Goal: Task Accomplishment & Management: Use online tool/utility

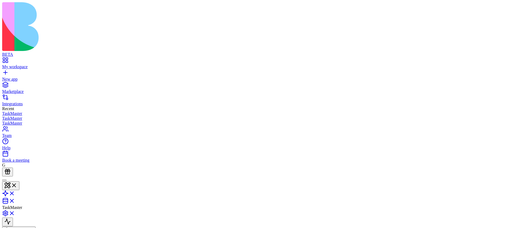
click at [12, 60] on link "My workspace" at bounding box center [258, 65] width 512 height 10
click at [418, 177] on header "Launch To Do Manager Invite & Share" at bounding box center [258, 206] width 512 height 59
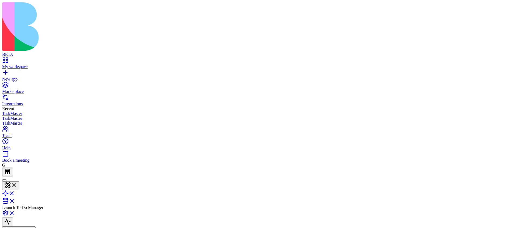
click at [423, 177] on header "Launch To Do Manager Invite & Share" at bounding box center [258, 206] width 512 height 59
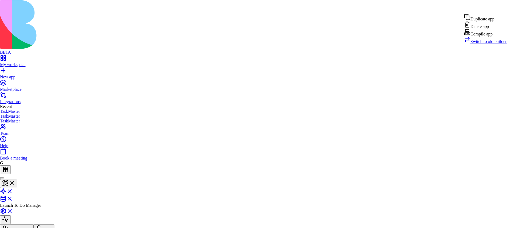
click at [492, 37] on div "Compile app" at bounding box center [485, 33] width 43 height 8
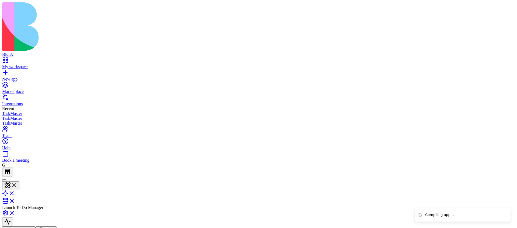
click at [7, 60] on link "My workspace" at bounding box center [258, 65] width 512 height 10
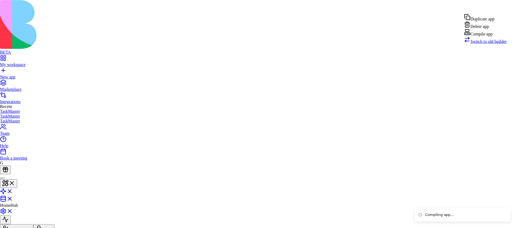
click at [489, 37] on div "Compile app" at bounding box center [485, 33] width 43 height 8
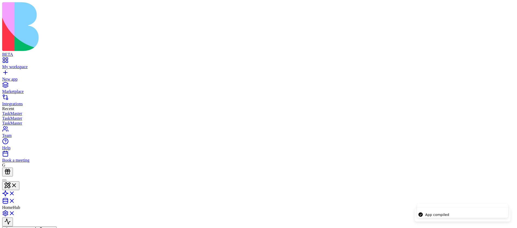
click at [42, 177] on header "HomeHub Invite & Share Admin" at bounding box center [258, 206] width 512 height 59
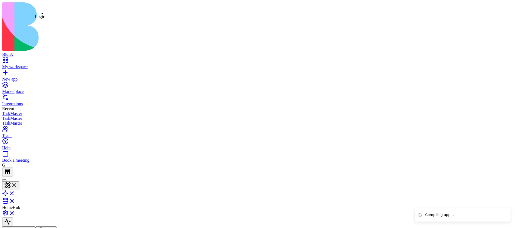
click at [15, 193] on link at bounding box center [8, 195] width 13 height 5
click at [513, 177] on header "HomeHub Invite & Share Admin" at bounding box center [258, 206] width 512 height 58
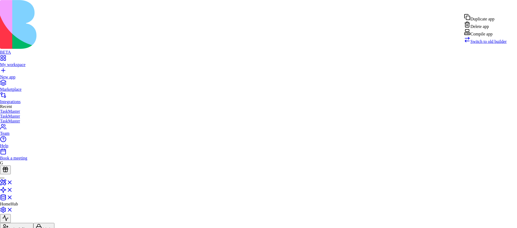
click at [511, 8] on html "BETA My workspace New app Marketplace Integrations Recent TaskMaster TaskMaster…" at bounding box center [258, 134] width 517 height 268
click at [493, 44] on span "Switch to old builder" at bounding box center [488, 41] width 36 height 5
click at [505, 6] on html "BETA My workspace New app Marketplace Integrations Recent TaskMaster TaskMaster…" at bounding box center [258, 134] width 517 height 268
click at [487, 37] on div "Compile app" at bounding box center [485, 33] width 43 height 8
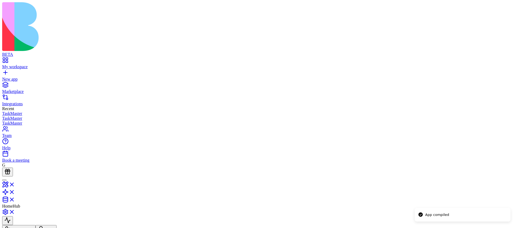
click at [503, 6] on html "BETA My workspace New app Marketplace Integrations Recent TaskMaster TaskMaster…" at bounding box center [258, 135] width 517 height 270
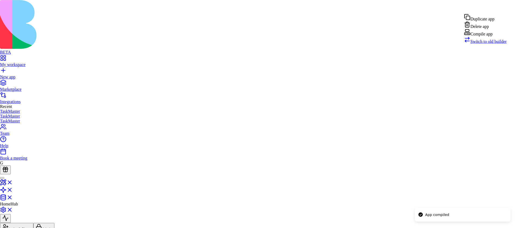
click at [493, 37] on div "Compile app" at bounding box center [485, 33] width 43 height 8
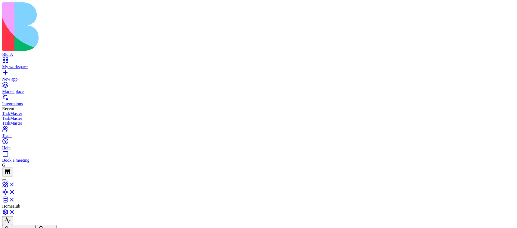
click at [501, 8] on html "BETA My workspace New app Marketplace Integrations Recent TaskMaster TaskMaster…" at bounding box center [258, 135] width 517 height 270
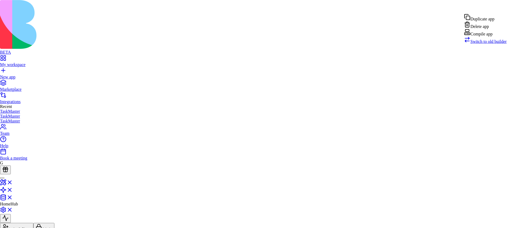
click at [492, 37] on div "Compile app" at bounding box center [485, 33] width 43 height 8
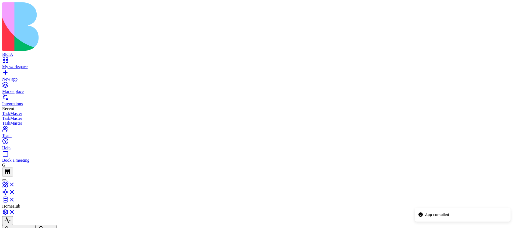
click at [503, 6] on html "BETA My workspace New app Marketplace Integrations Recent TaskMaster TaskMaster…" at bounding box center [258, 135] width 517 height 270
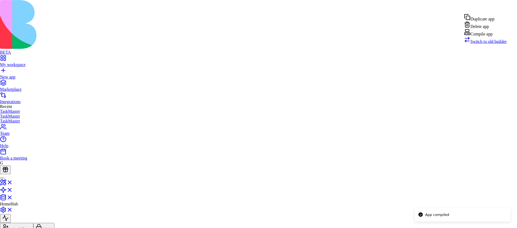
click at [500, 37] on div "Compile app" at bounding box center [485, 33] width 43 height 8
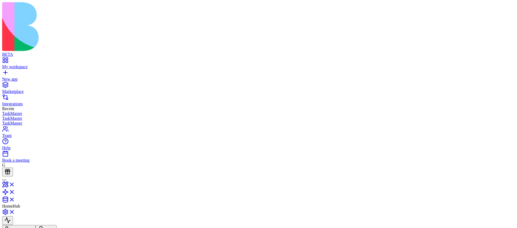
click at [513, 6] on html "BETA My workspace New app Marketplace Integrations Recent TaskMaster TaskMaster…" at bounding box center [258, 135] width 517 height 270
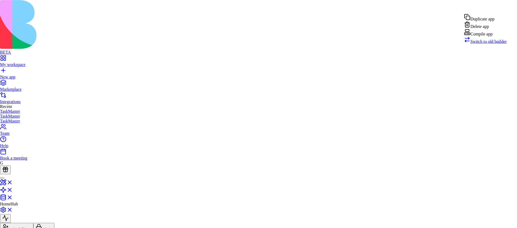
click at [489, 37] on div "Compile app" at bounding box center [485, 33] width 43 height 8
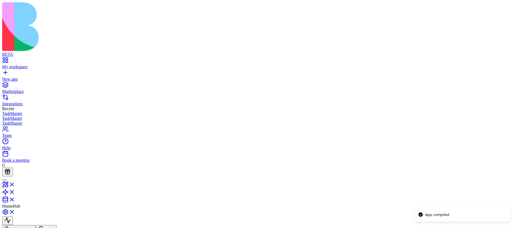
click at [502, 3] on html "BETA My workspace New app Marketplace Integrations Recent TaskMaster TaskMaster…" at bounding box center [258, 135] width 517 height 270
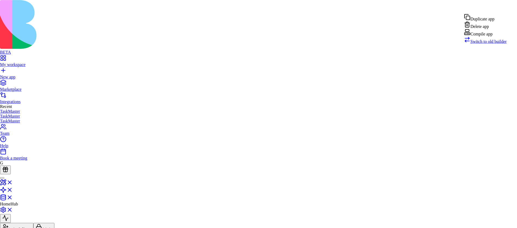
click at [489, 37] on div "Compile app" at bounding box center [485, 33] width 43 height 8
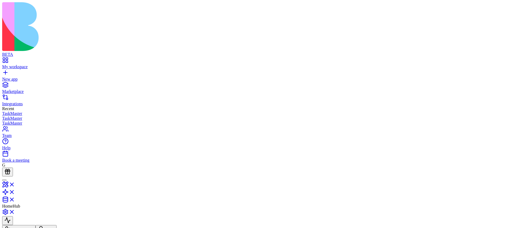
click at [501, 10] on html "BETA My workspace New app Marketplace Integrations Recent TaskMaster TaskMaster…" at bounding box center [258, 135] width 517 height 270
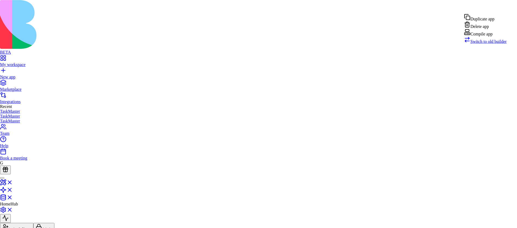
click at [490, 37] on div "Compile app" at bounding box center [485, 33] width 43 height 8
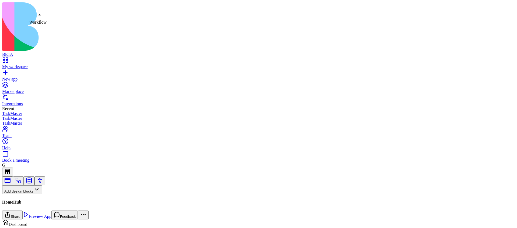
click at [22, 181] on link at bounding box center [18, 183] width 6 height 4
click at [29, 195] on button "Workflows" at bounding box center [15, 199] width 27 height 9
click at [39, 163] on div "Actions" at bounding box center [29, 160] width 26 height 8
click at [13, 203] on button at bounding box center [7, 207] width 11 height 9
click at [40, 216] on input "Name your action" at bounding box center [21, 218] width 38 height 5
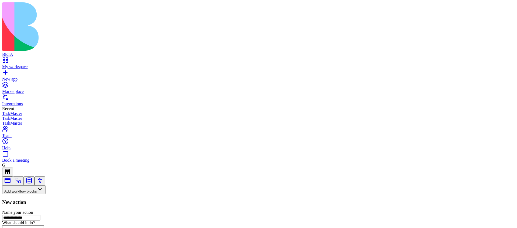
type input "**********"
click at [503, 6] on html "BETA My workspace New app Marketplace Integrations Recent TaskMaster TaskMaster…" at bounding box center [258, 147] width 517 height 295
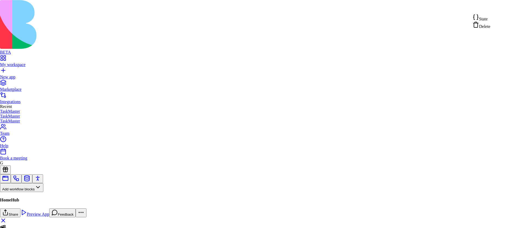
click at [490, 16] on div "State" at bounding box center [481, 18] width 18 height 8
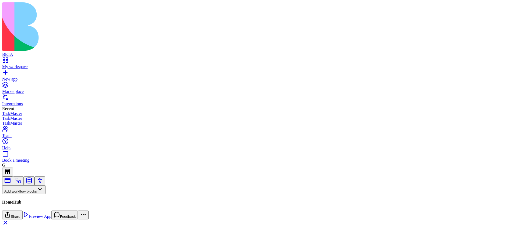
click at [501, 200] on div "HomeHub Share Preview App Feedback" at bounding box center [258, 209] width 512 height 19
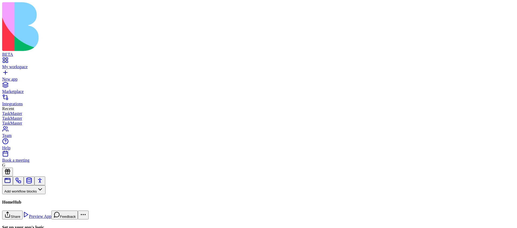
click at [29, 195] on button "Workflows" at bounding box center [15, 199] width 27 height 9
click at [33, 164] on div "Actions" at bounding box center [29, 160] width 26 height 8
click at [502, 6] on html "BETA My workspace New app Marketplace Integrations Recent TaskMaster TaskMaster…" at bounding box center [258, 168] width 517 height 337
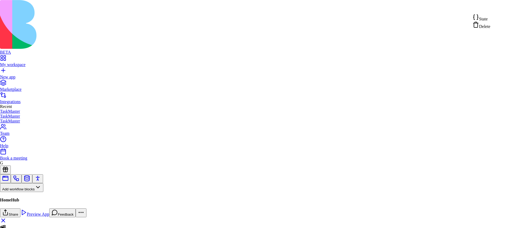
click at [464, 56] on html "BETA My workspace New app Marketplace Integrations Recent TaskMaster TaskMaster…" at bounding box center [258, 167] width 517 height 335
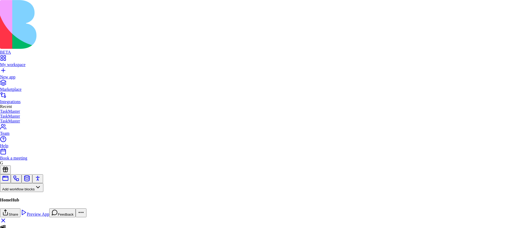
copy div "****"
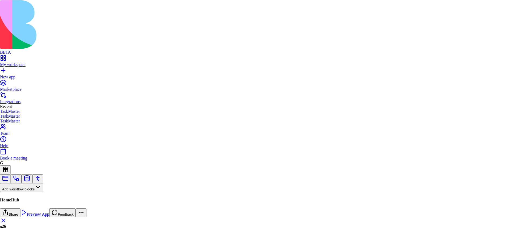
copy div "**********"
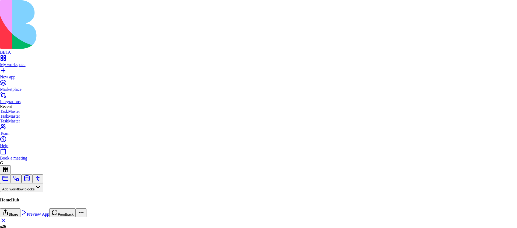
copy div "*******"
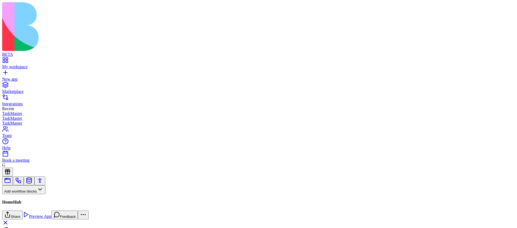
click at [9, 223] on link at bounding box center [5, 225] width 6 height 5
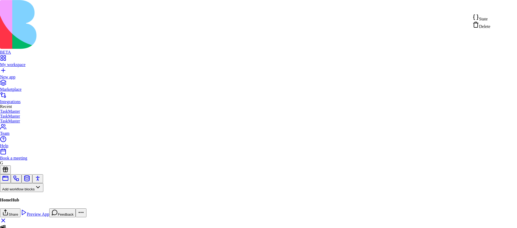
click at [500, 8] on html "BETA My workspace New app Marketplace Integrations Recent TaskMaster TaskMaster…" at bounding box center [258, 167] width 517 height 335
click at [486, 19] on span "State" at bounding box center [483, 19] width 9 height 5
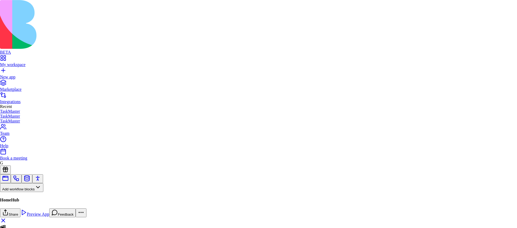
type textarea "**********"
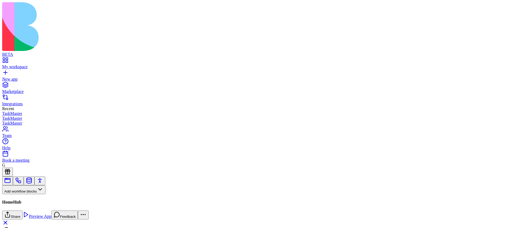
click at [502, 7] on html "BETA My workspace New app Marketplace Integrations Recent TaskMaster TaskMaster…" at bounding box center [258, 168] width 517 height 337
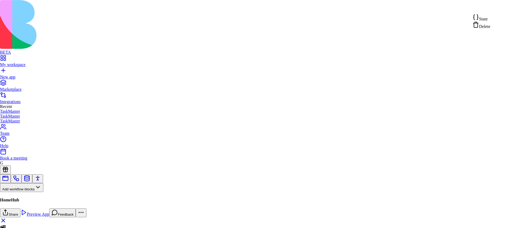
click at [487, 19] on span "State" at bounding box center [483, 19] width 9 height 5
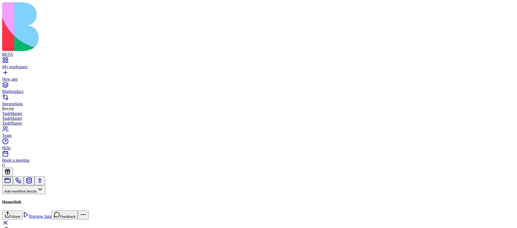
click at [501, 8] on html "BETA My workspace New app Marketplace Integrations Recent TaskMaster TaskMaster…" at bounding box center [258, 168] width 517 height 337
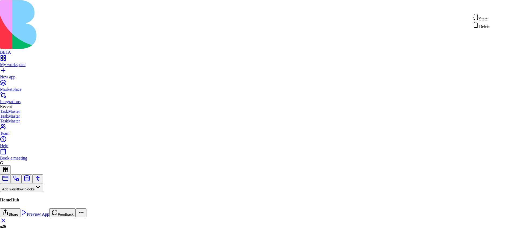
click at [487, 19] on span "State" at bounding box center [483, 19] width 9 height 5
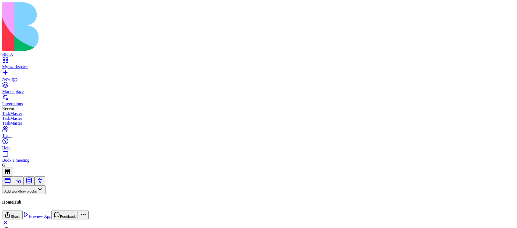
click at [500, 9] on html "BETA My workspace New app Marketplace Integrations Recent TaskMaster TaskMaster…" at bounding box center [258, 168] width 517 height 337
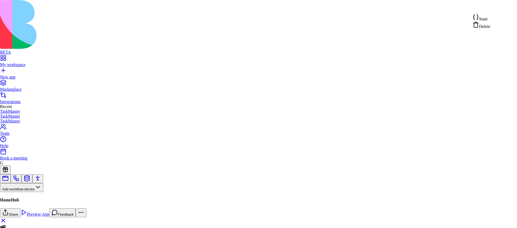
click at [490, 18] on div "State" at bounding box center [481, 18] width 18 height 8
type textarea "**********"
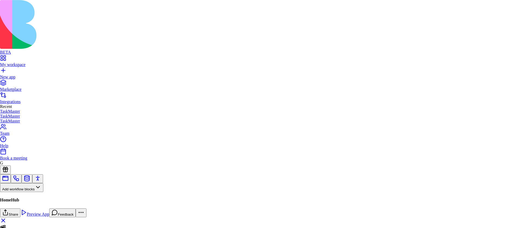
scroll to position [19, 105]
click at [500, 8] on html "BETA My workspace New app Marketplace Integrations Recent TaskMaster TaskMaster…" at bounding box center [258, 167] width 517 height 335
click at [490, 18] on div "State" at bounding box center [481, 18] width 18 height 8
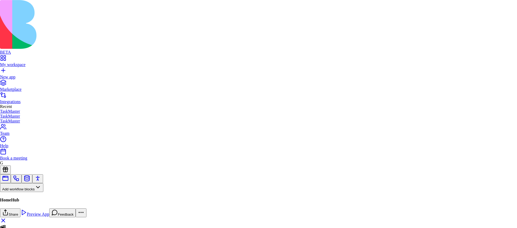
scroll to position [34, 76]
type textarea "**********"
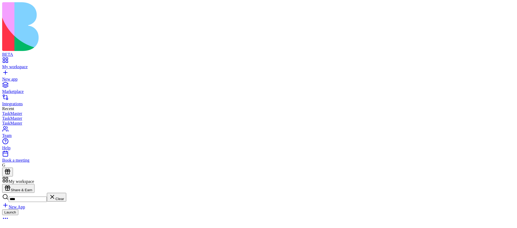
type input "****"
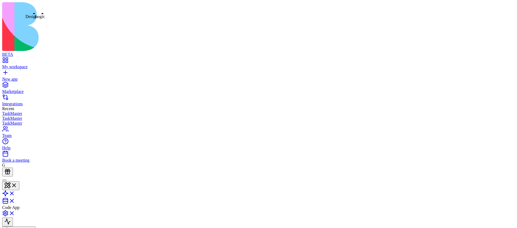
click at [15, 193] on link at bounding box center [8, 195] width 13 height 5
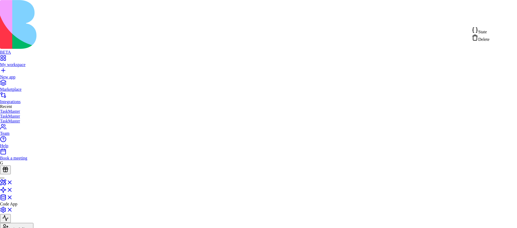
click at [489, 30] on div "State" at bounding box center [480, 31] width 18 height 8
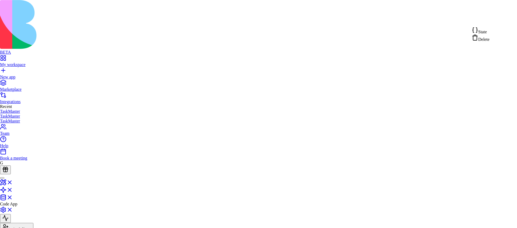
click at [480, 33] on div "State" at bounding box center [480, 31] width 18 height 8
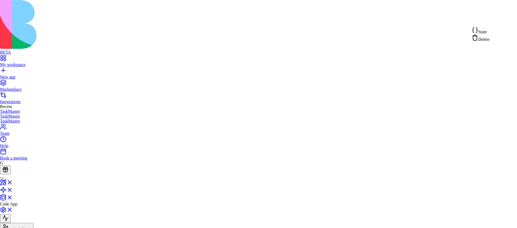
click at [486, 32] on span "State" at bounding box center [482, 32] width 9 height 5
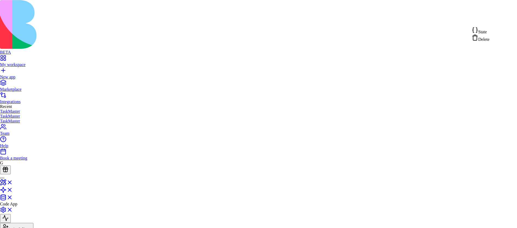
click at [489, 32] on div "State" at bounding box center [480, 31] width 18 height 8
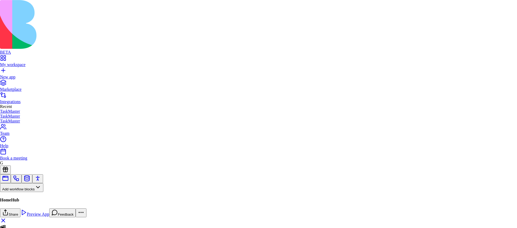
click at [503, 8] on html "BETA My workspace New app Marketplace Integrations Recent TaskMaster TaskMaster…" at bounding box center [258, 139] width 517 height 278
click at [27, 135] on html "BETA My workspace New app Marketplace Integrations Recent TaskMaster TaskMaster…" at bounding box center [258, 139] width 517 height 278
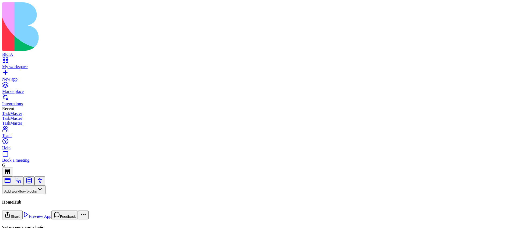
click at [29, 195] on button "Workflows" at bounding box center [15, 199] width 27 height 9
click at [38, 154] on div "Triggers" at bounding box center [29, 153] width 26 height 8
click at [26, 195] on button "Triggers" at bounding box center [14, 199] width 24 height 9
click at [37, 164] on div "Actions" at bounding box center [29, 160] width 26 height 8
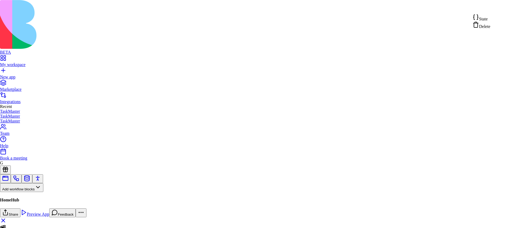
click at [501, 8] on html "BETA My workspace New app Marketplace Integrations Recent TaskMaster TaskMaster…" at bounding box center [258, 167] width 517 height 335
click at [486, 21] on span "State" at bounding box center [483, 19] width 9 height 5
type textarea "**********"
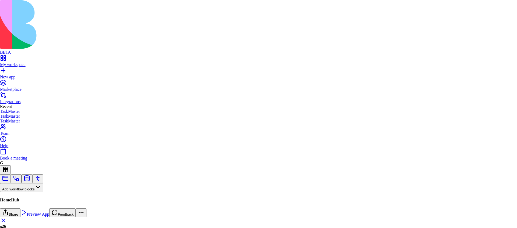
scroll to position [34, 76]
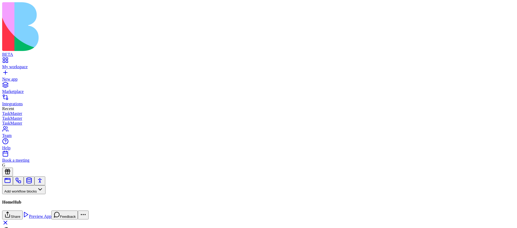
click at [502, 8] on html "BETA My workspace New app Marketplace Integrations Recent TaskMaster TaskMaster…" at bounding box center [258, 168] width 517 height 337
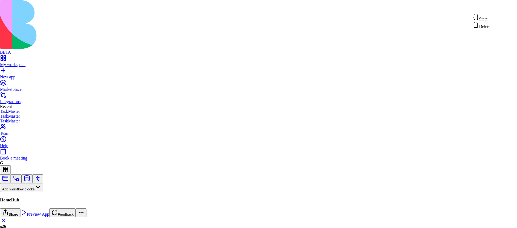
click at [486, 19] on span "State" at bounding box center [483, 19] width 9 height 5
